Goal: Navigation & Orientation: Find specific page/section

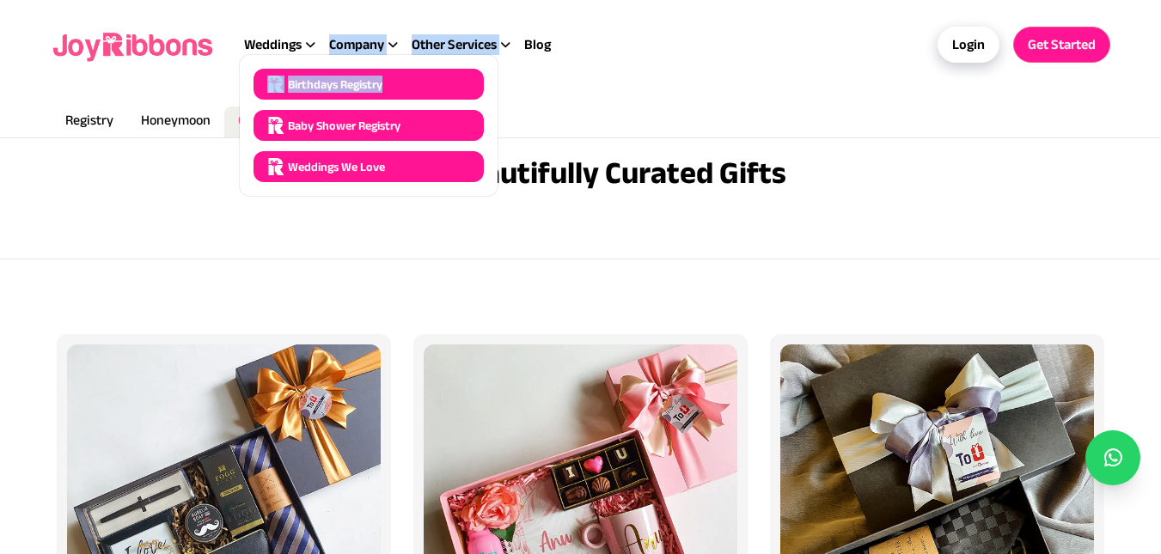
drag, startPoint x: 315, startPoint y: 40, endPoint x: 455, endPoint y: 88, distance: 148.7
click at [455, 55] on div "Weddings Create a Free Wedding Website Buy Wedding Gifts Shop Wedding Invitatio…" at bounding box center [404, 44] width 321 height 21
click at [455, 88] on div "Birthdays Registry" at bounding box center [369, 84] width 230 height 31
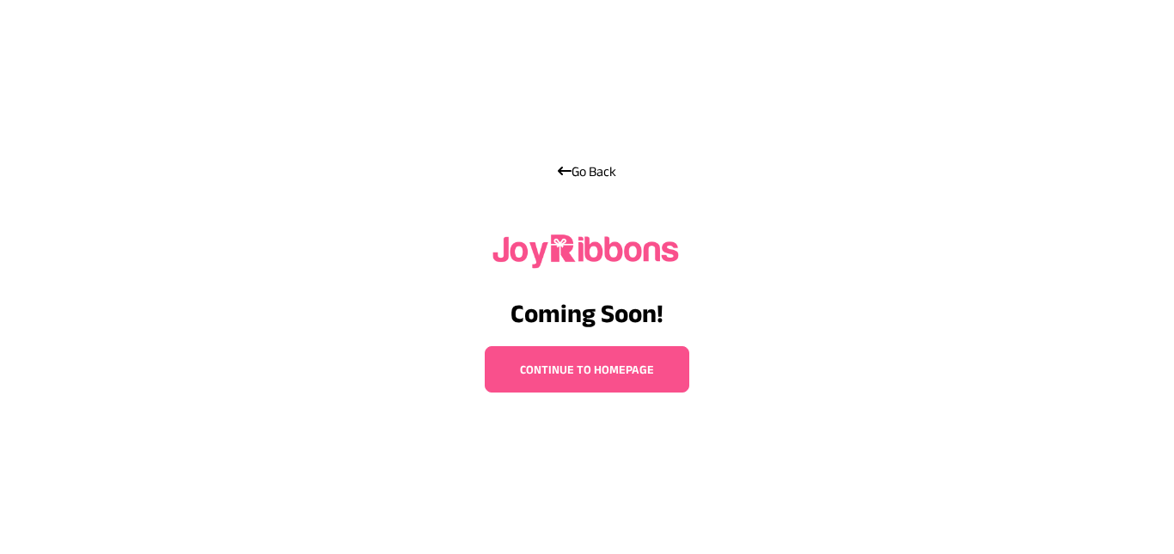
click at [649, 382] on link "Continue to homepage" at bounding box center [587, 369] width 205 height 46
